Goal: Task Accomplishment & Management: Manage account settings

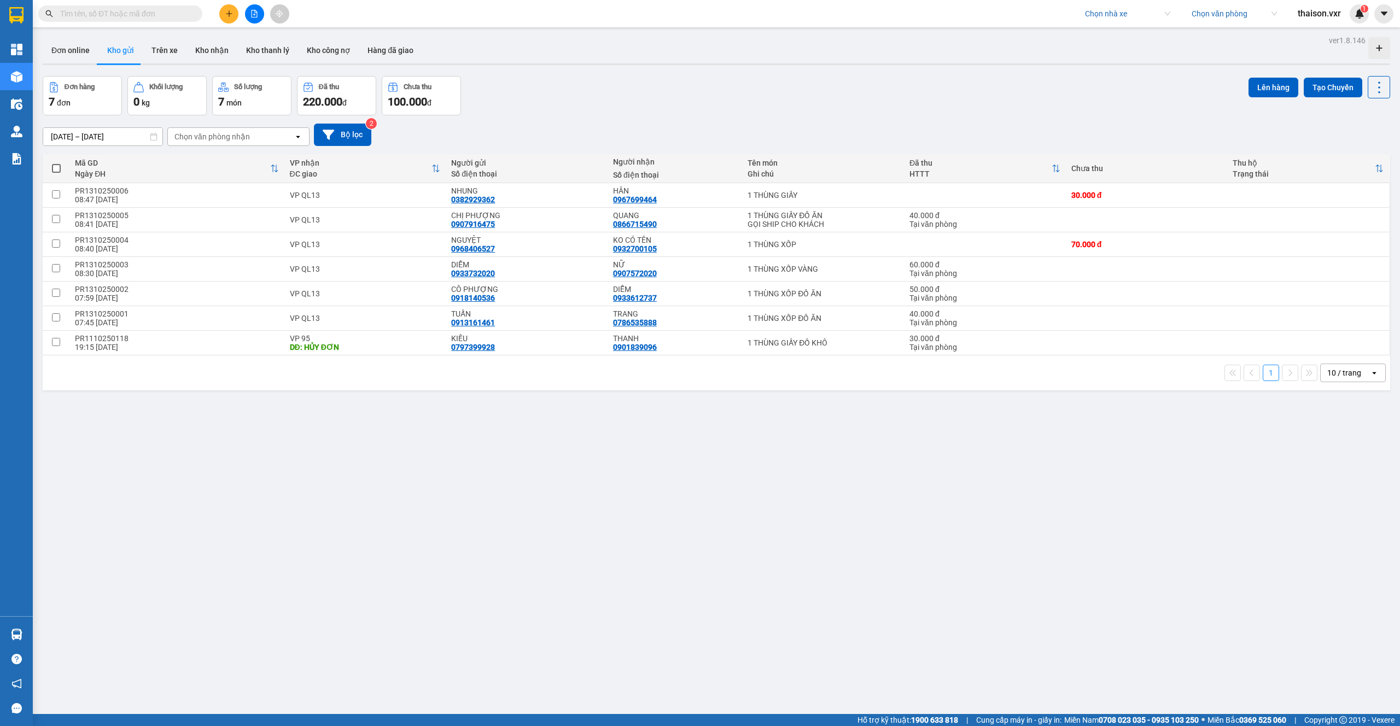
click at [1309, 15] on span "thaison.vxr" at bounding box center [1319, 14] width 61 height 14
click at [1312, 34] on span "Đăng xuất" at bounding box center [1328, 34] width 46 height 12
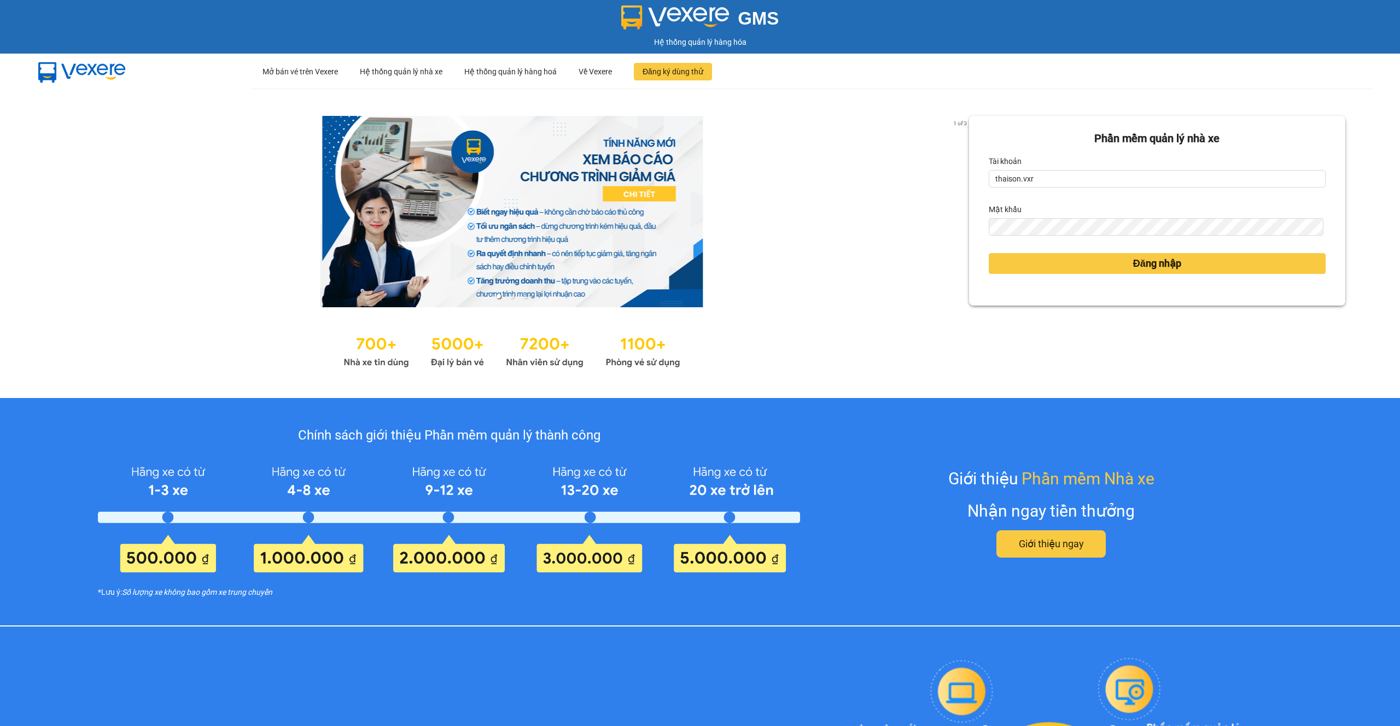
click at [1025, 189] on form "Phần mềm quản lý nhà xe Tài khoản thaison.vxr Mật khẩu Đăng nhập" at bounding box center [1157, 210] width 337 height 161
click at [1035, 182] on input "thaison.vxr" at bounding box center [1157, 178] width 337 height 17
type input "ly.xtl"
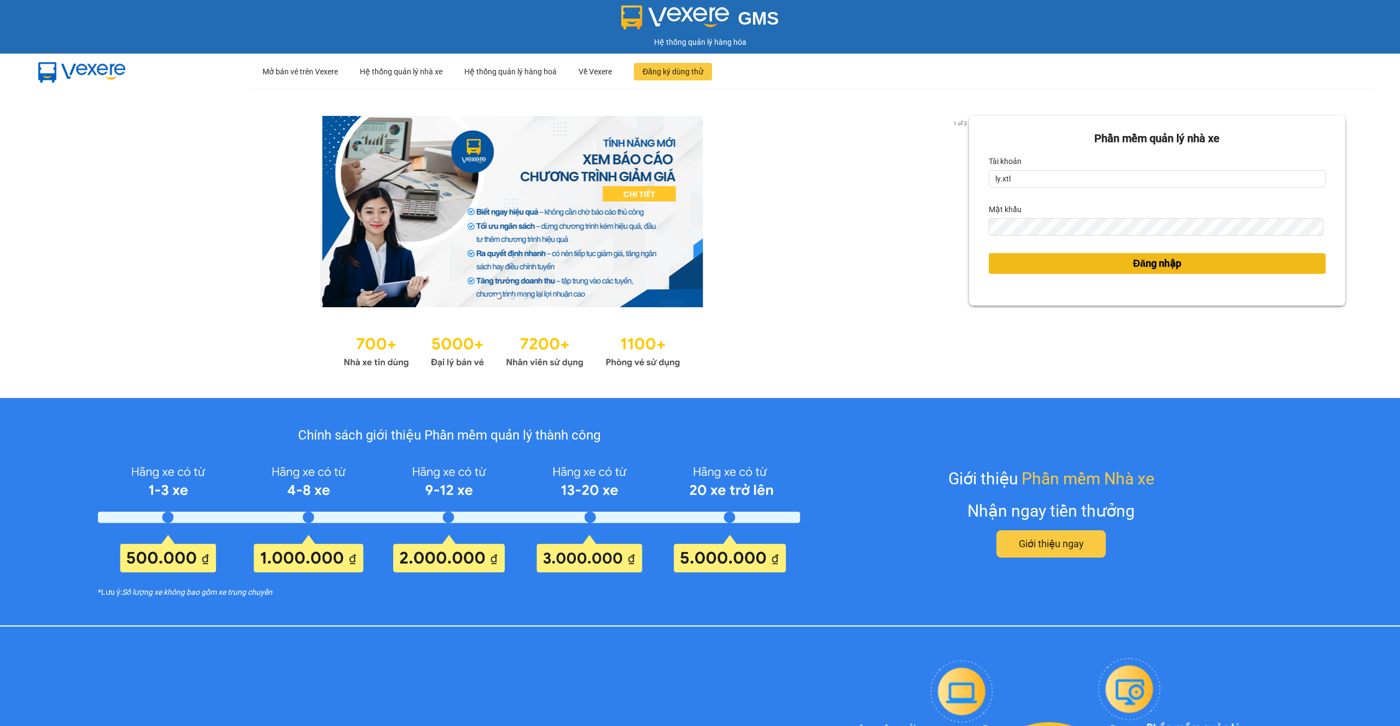
click at [1012, 260] on button "Đăng nhập" at bounding box center [1157, 263] width 337 height 21
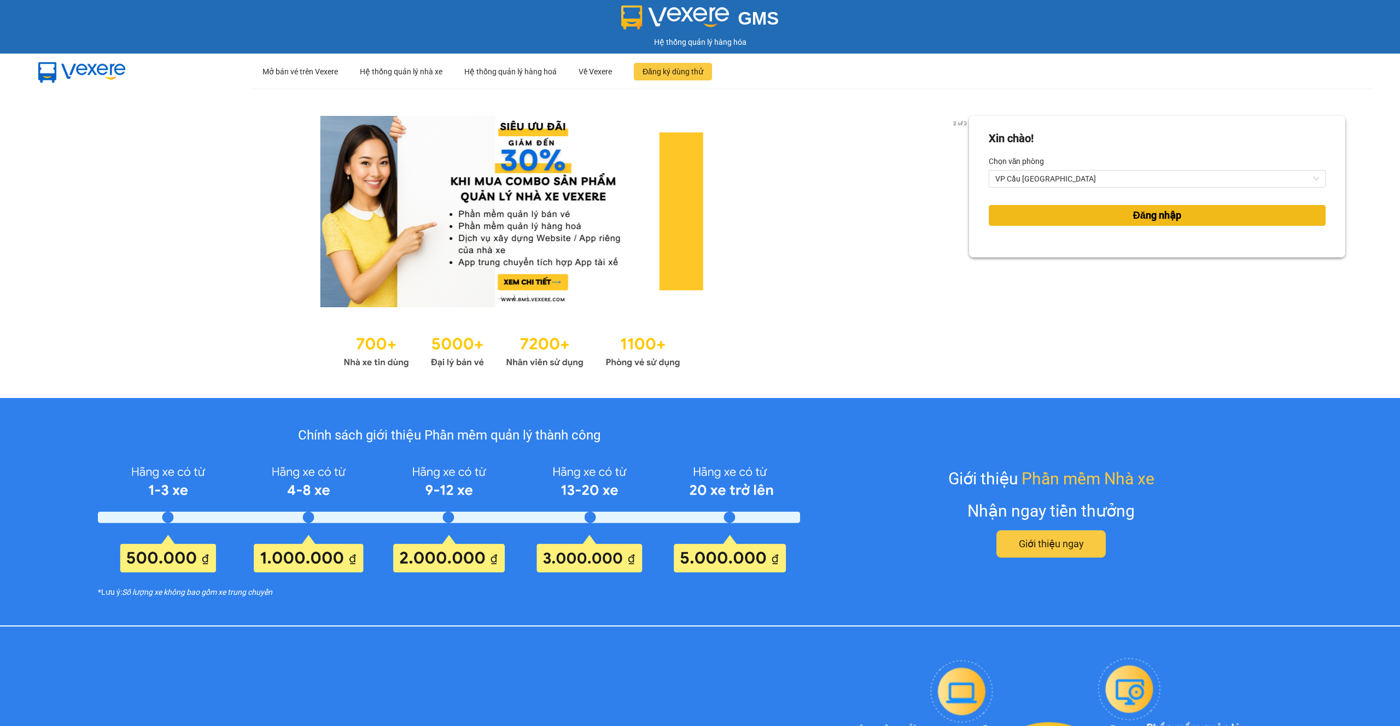
click at [1024, 216] on button "Đăng nhập" at bounding box center [1157, 215] width 337 height 21
